Goal: Check status: Check status

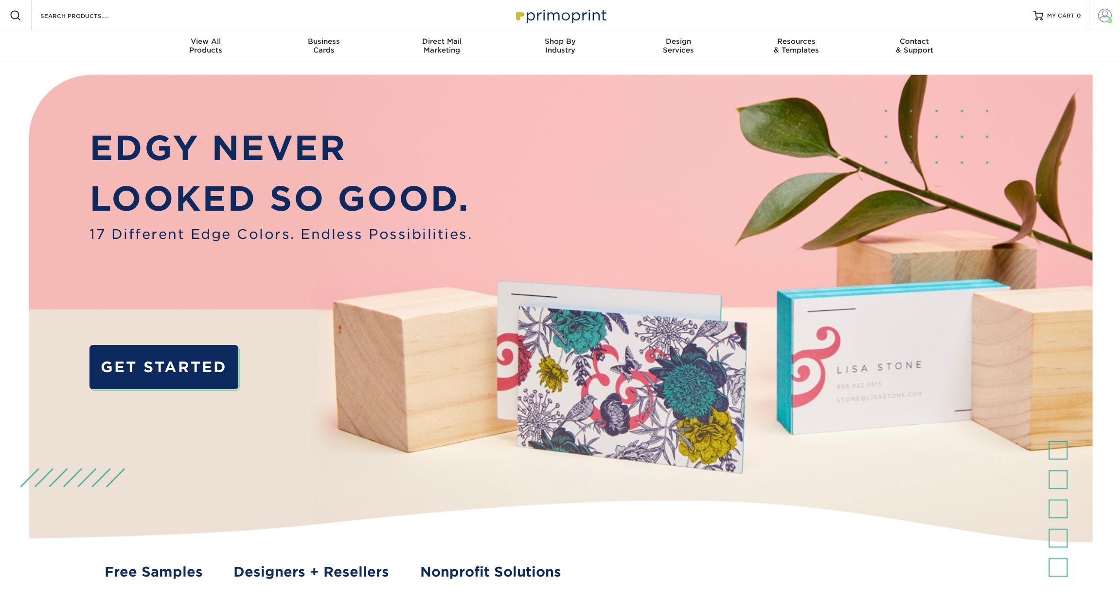
click at [1103, 13] on span at bounding box center [1105, 16] width 14 height 14
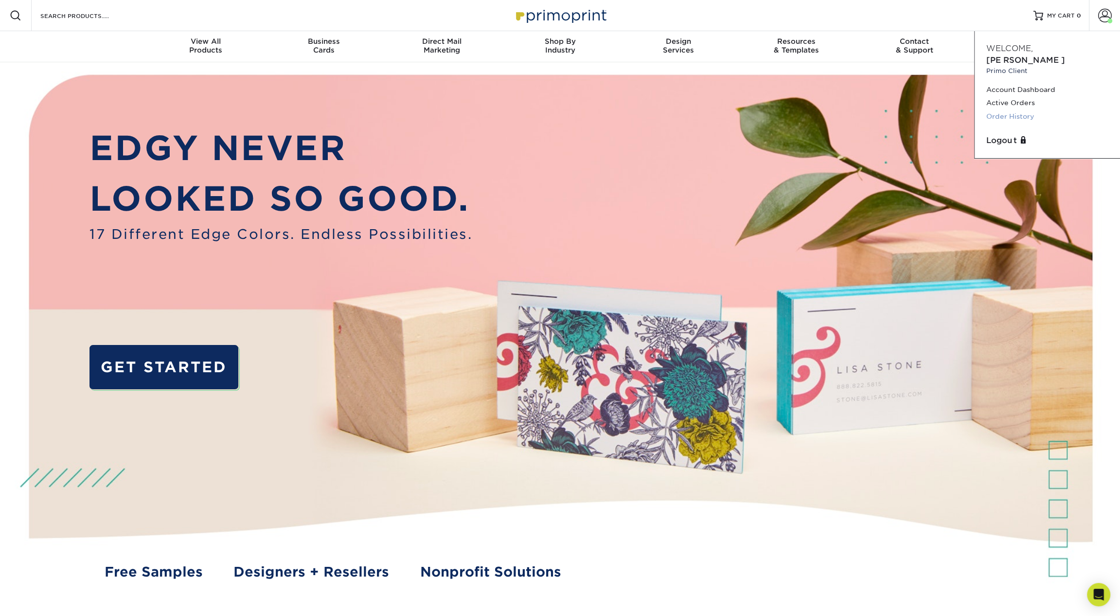
click at [996, 110] on link "Order History" at bounding box center [1047, 116] width 122 height 13
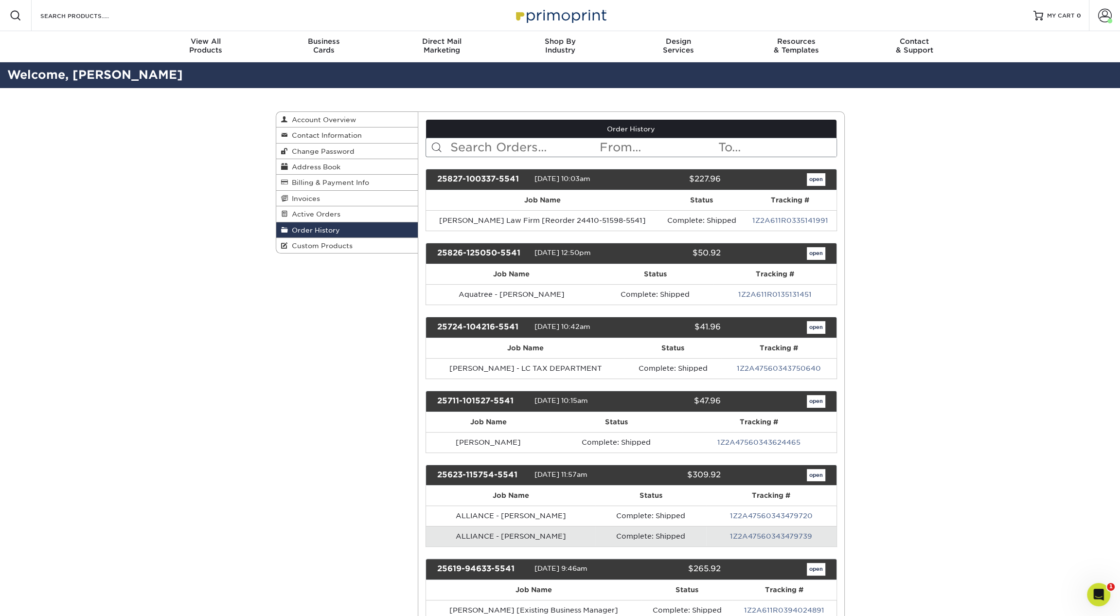
click at [504, 145] on input "text" at bounding box center [523, 147] width 149 height 18
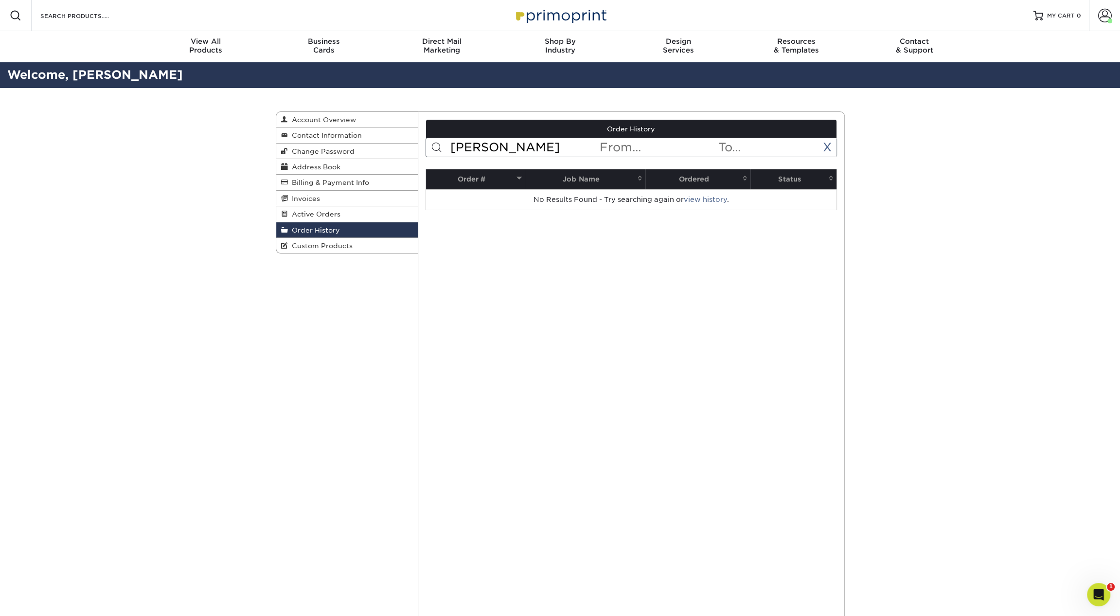
click at [472, 149] on input "dowling" at bounding box center [523, 147] width 149 height 18
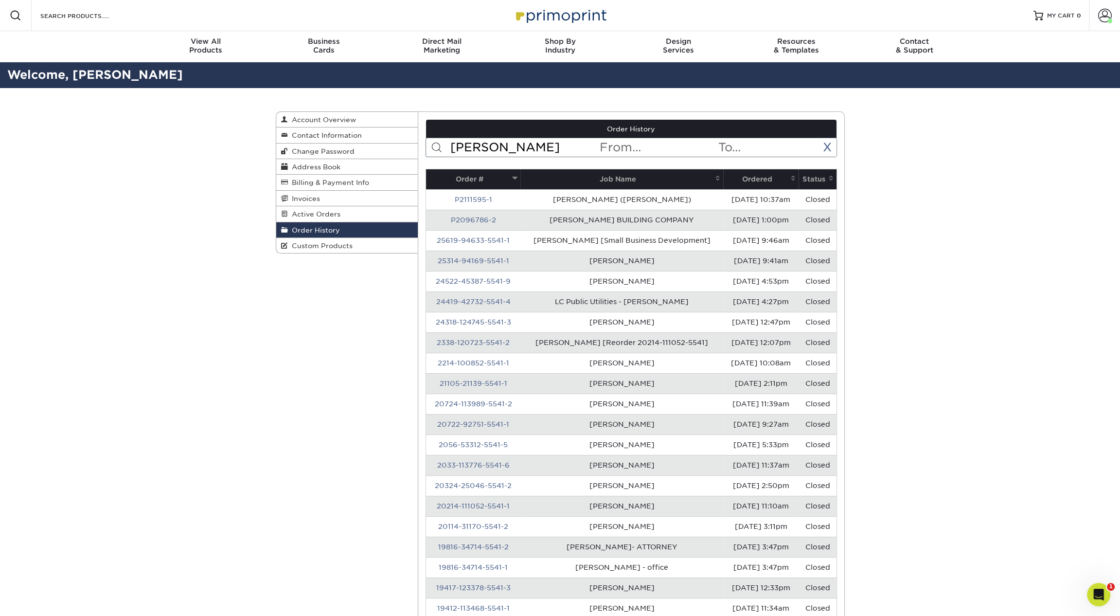
type input "john"
click at [496, 543] on link "19816-34714-5541-2" at bounding box center [473, 547] width 71 height 8
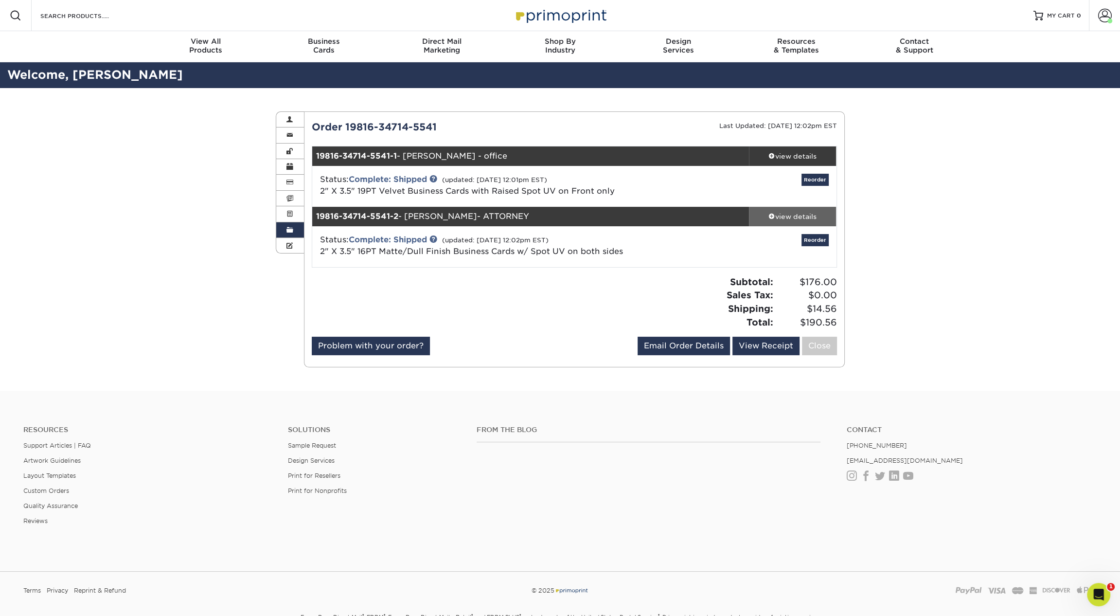
click at [793, 219] on div "view details" at bounding box center [793, 217] width 88 height 10
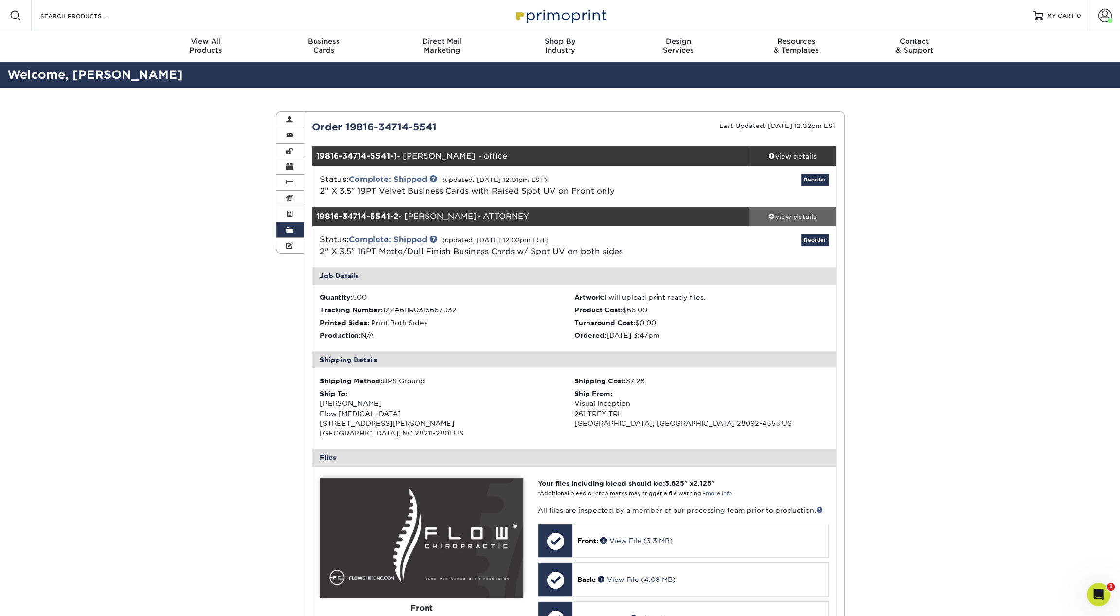
click at [793, 219] on div "view details" at bounding box center [793, 217] width 88 height 10
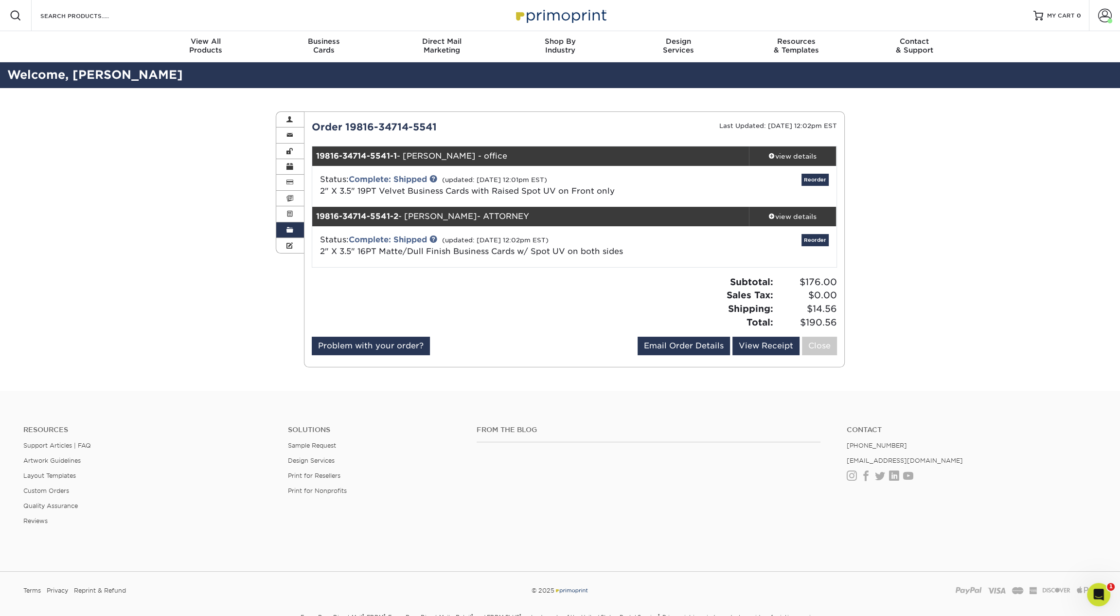
click at [287, 226] on span at bounding box center [289, 230] width 7 height 8
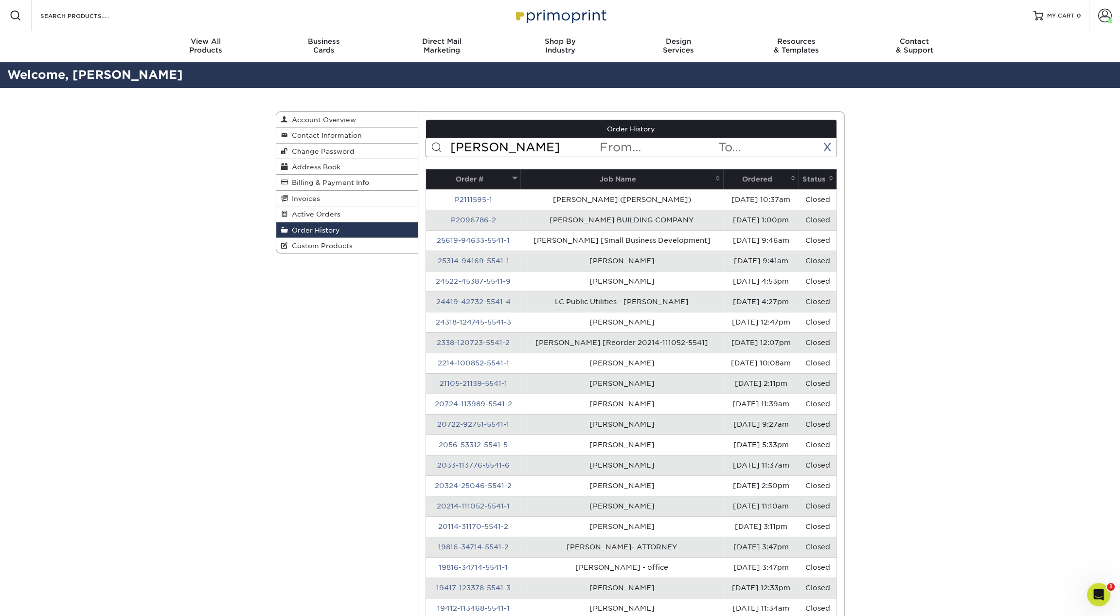
click at [1001, 278] on div "Order History Account Overview Contact Information Change Password Address Book…" at bounding box center [560, 368] width 1120 height 561
click at [462, 149] on input "john" at bounding box center [523, 147] width 149 height 18
click at [153, 144] on div "Order History Account Overview Contact Information Change Password Address Book…" at bounding box center [560, 368] width 1120 height 561
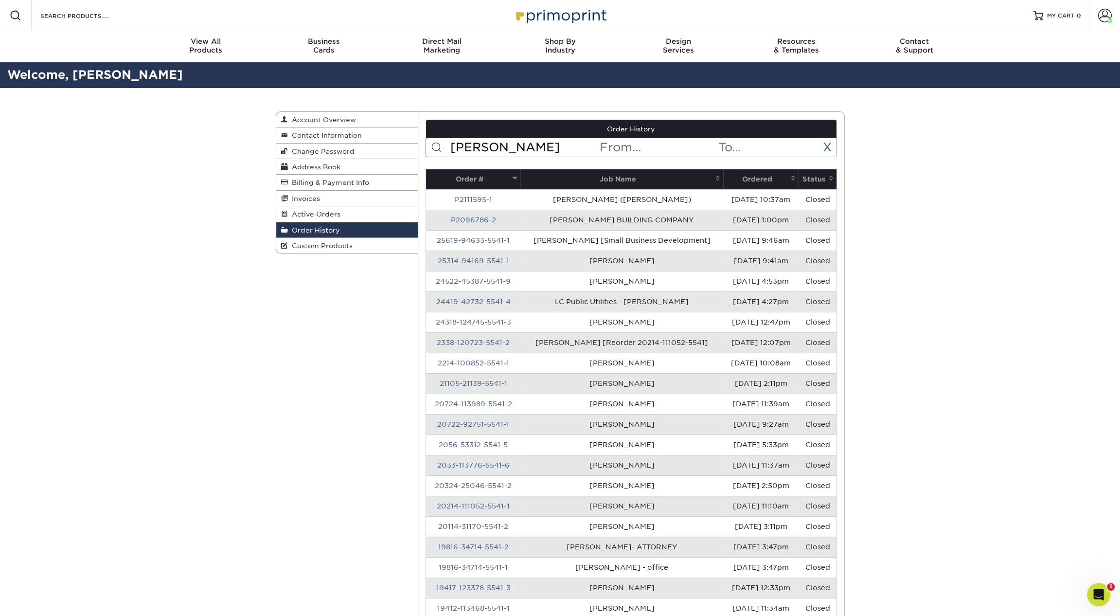
click at [485, 153] on input "john" at bounding box center [523, 147] width 149 height 18
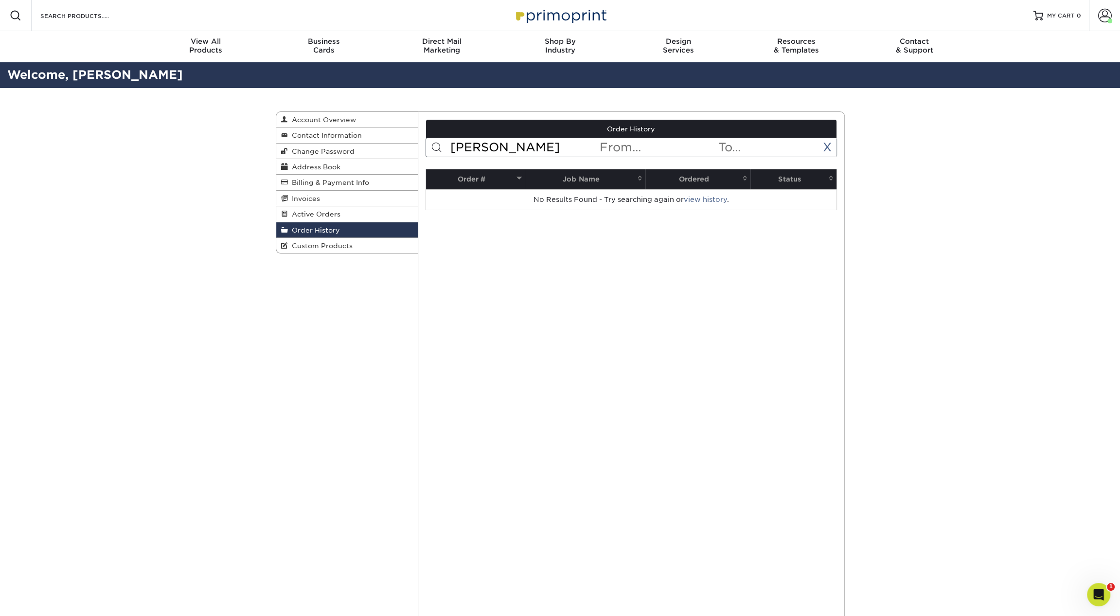
type input "dowling"
